Goal: Information Seeking & Learning: Learn about a topic

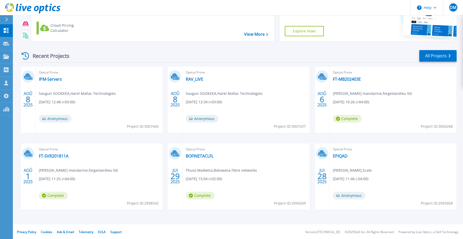
scroll to position [46, 0]
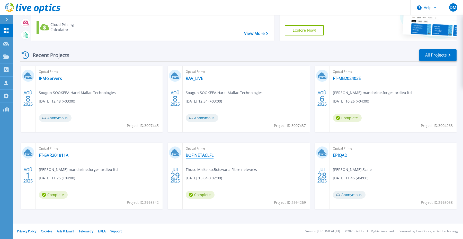
click at [202, 157] on link "BOFINETACLFL" at bounding box center [200, 155] width 28 height 5
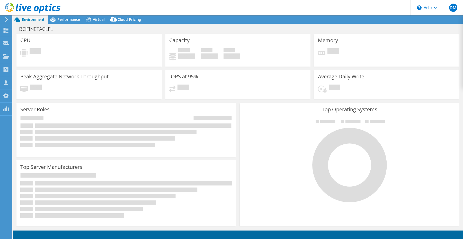
select select "USD"
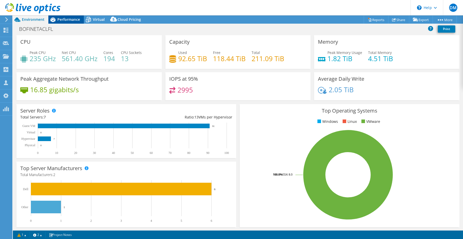
click at [67, 22] on div "Performance" at bounding box center [66, 19] width 36 height 8
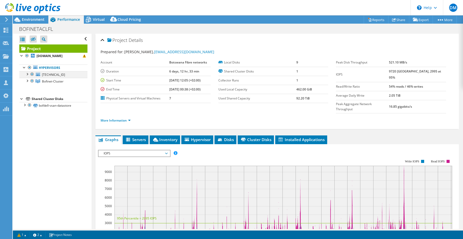
click at [26, 74] on div at bounding box center [26, 73] width 5 height 5
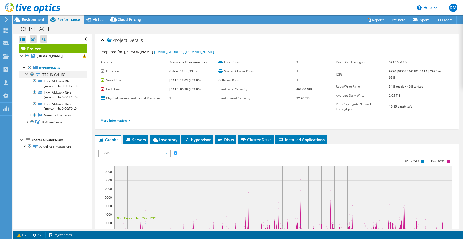
click at [28, 74] on div at bounding box center [26, 73] width 5 height 5
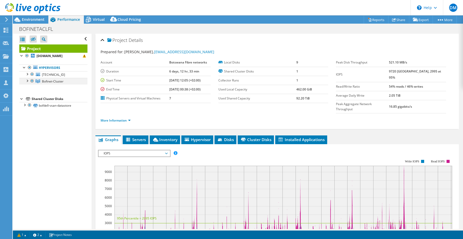
click at [26, 82] on div at bounding box center [26, 80] width 5 height 5
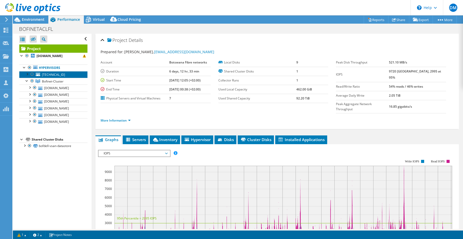
click at [42, 76] on span "[TECHNICAL_ID]" at bounding box center [53, 75] width 23 height 4
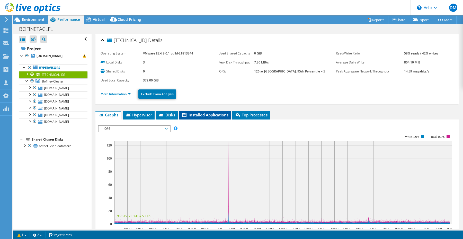
click at [212, 115] on span "Installed Applications" at bounding box center [205, 114] width 47 height 5
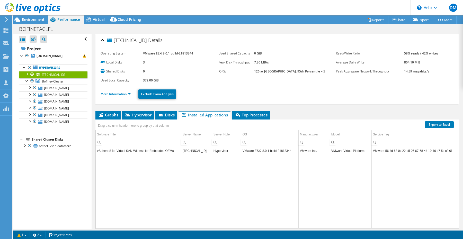
click at [33, 74] on div at bounding box center [32, 74] width 5 height 6
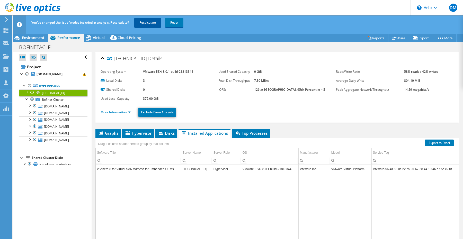
click at [156, 24] on link "Recalculate" at bounding box center [147, 22] width 27 height 9
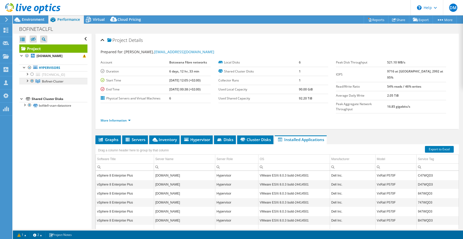
click at [54, 83] on span "Bofinet-Cluster" at bounding box center [53, 81] width 22 height 4
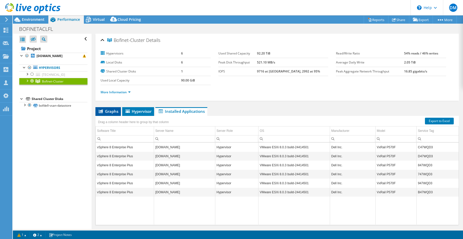
click at [119, 115] on li "Graphs" at bounding box center [107, 111] width 25 height 9
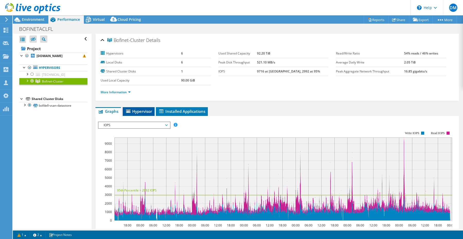
click at [133, 112] on span "Hypervisor" at bounding box center [138, 111] width 27 height 5
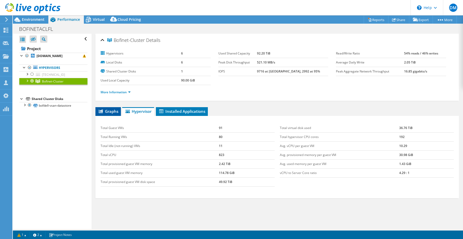
click at [113, 113] on span "Graphs" at bounding box center [108, 111] width 20 height 5
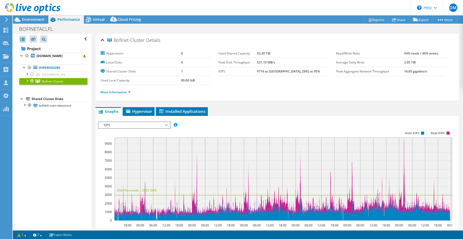
click at [133, 129] on rect at bounding box center [275, 176] width 354 height 103
click at [135, 125] on span "IOPS" at bounding box center [134, 125] width 66 height 6
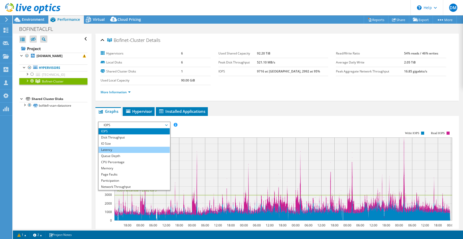
scroll to position [19, 0]
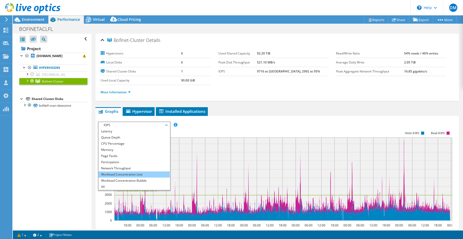
click at [132, 175] on li "Workload Concentration Line" at bounding box center [134, 175] width 71 height 6
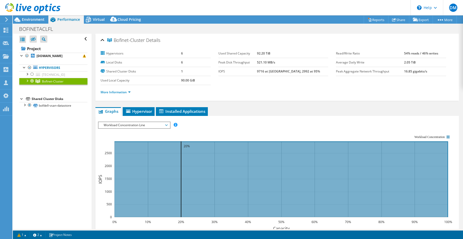
click at [137, 125] on span "Workload Concentration Line" at bounding box center [134, 125] width 66 height 6
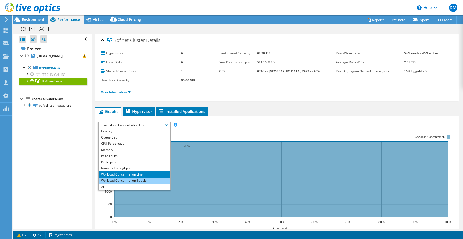
click at [137, 180] on li "Workload Concentration Bubble" at bounding box center [134, 181] width 71 height 6
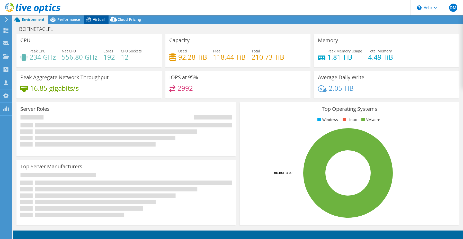
select select "USD"
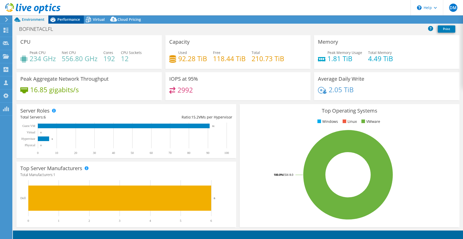
click at [76, 20] on span "Performance" at bounding box center [68, 19] width 23 height 5
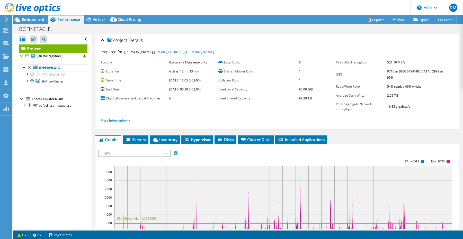
click at [156, 151] on span "IOPS" at bounding box center [134, 154] width 66 height 6
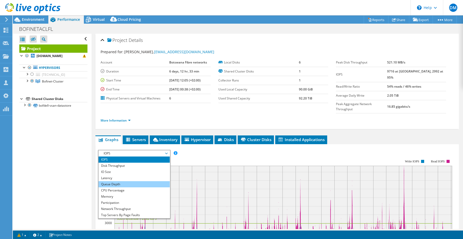
scroll to position [19, 0]
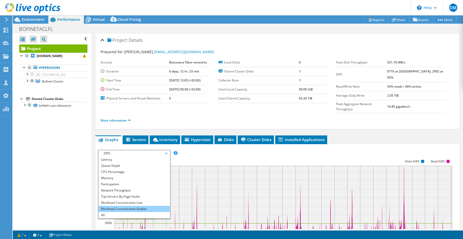
click at [142, 206] on li "Workload Concentration Bubble" at bounding box center [134, 209] width 71 height 6
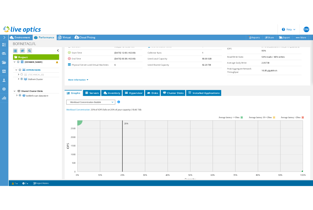
scroll to position [16, 0]
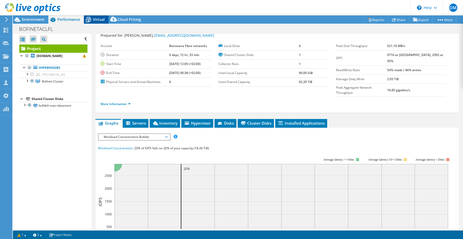
click at [93, 20] on span "Virtual" at bounding box center [99, 19] width 12 height 5
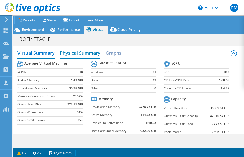
click at [81, 52] on h2 "Physical Summary" at bounding box center [80, 53] width 41 height 11
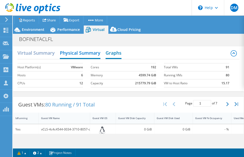
click at [117, 52] on h2 "Graphs" at bounding box center [114, 53] width 16 height 11
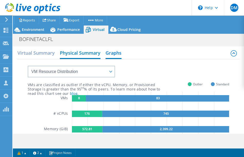
click at [90, 53] on h2 "Physical Summary" at bounding box center [80, 53] width 41 height 11
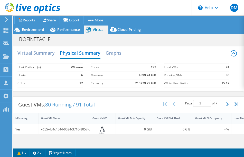
click at [30, 25] on div "Project Actions Project Actions Reports Share Export vSAN ReadyNode Sizer" at bounding box center [129, 25] width 232 height 18
click at [31, 30] on span "Environment" at bounding box center [33, 29] width 23 height 5
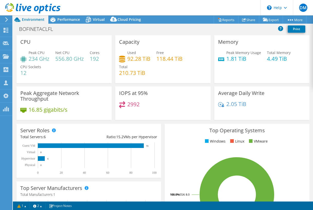
click at [293, 179] on rect at bounding box center [237, 195] width 137 height 90
